Goal: Check status

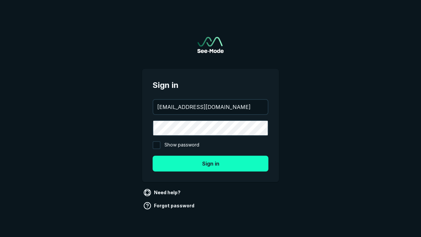
click at [211, 163] on button "Sign in" at bounding box center [211, 164] width 116 height 16
